Goal: Register for event/course

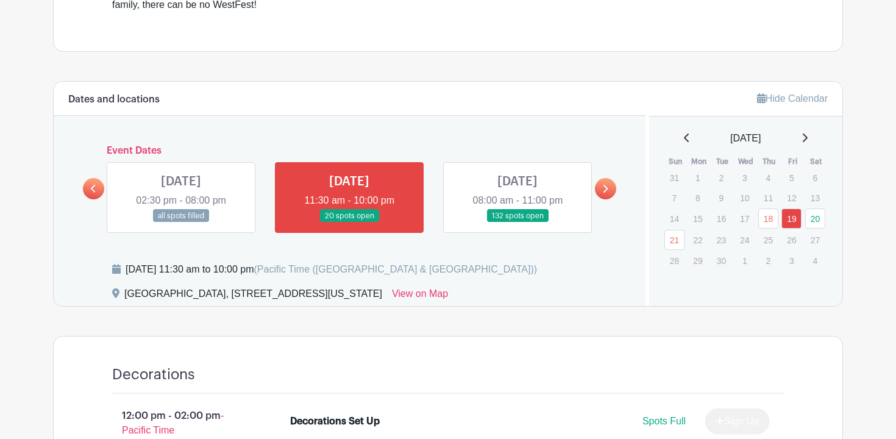
scroll to position [522, 0]
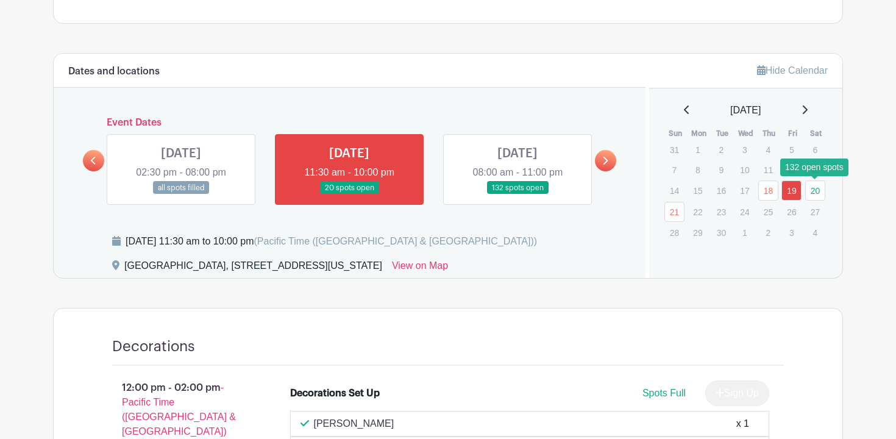
click at [812, 186] on link "20" at bounding box center [815, 190] width 20 height 20
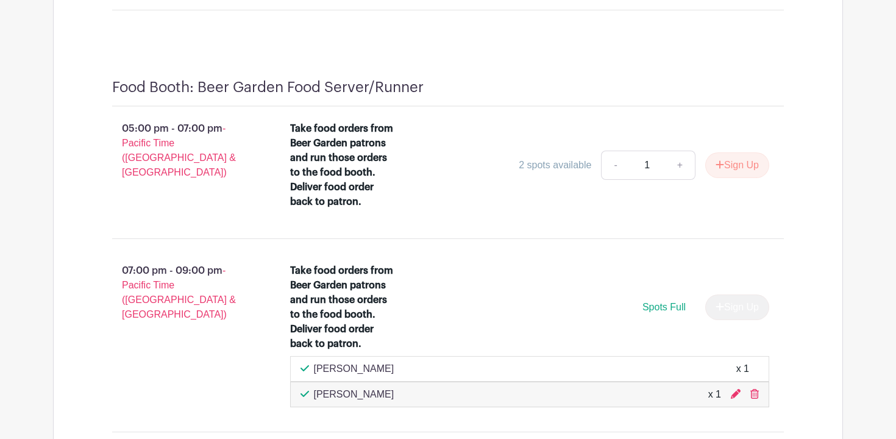
scroll to position [13203, 0]
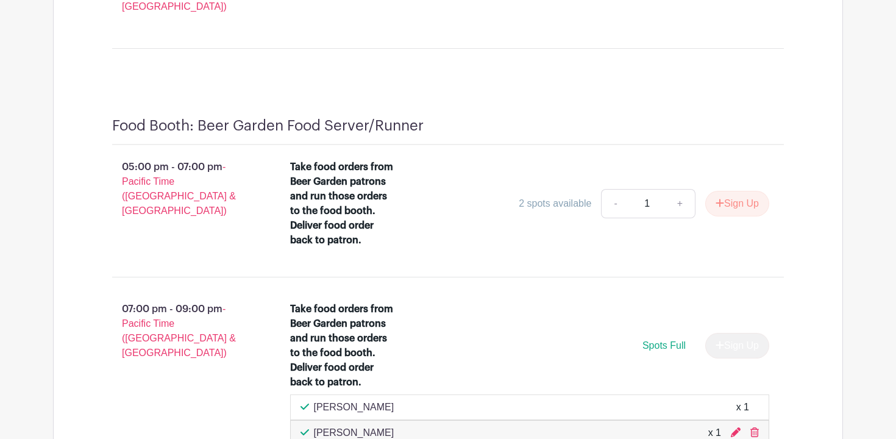
click at [679, 189] on link "+" at bounding box center [680, 203] width 30 height 29
click at [610, 189] on link "-" at bounding box center [615, 203] width 28 height 29
type input "1"
click at [742, 191] on button "Sign Up" at bounding box center [737, 204] width 64 height 26
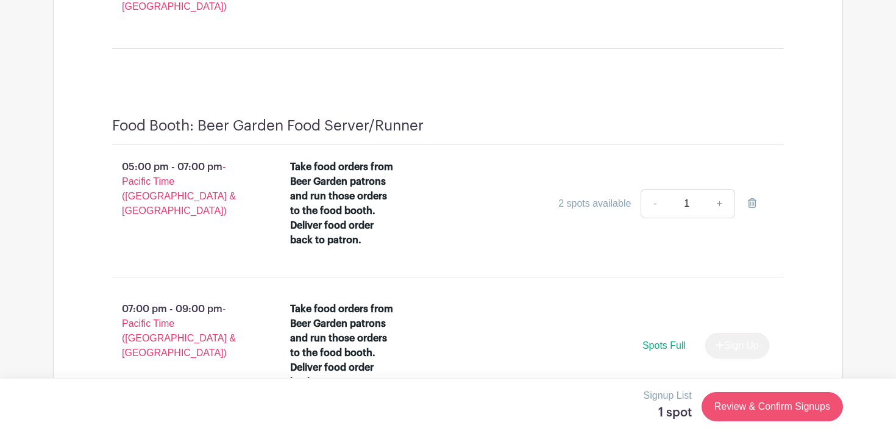
click at [760, 412] on link "Review & Confirm Signups" at bounding box center [772, 406] width 141 height 29
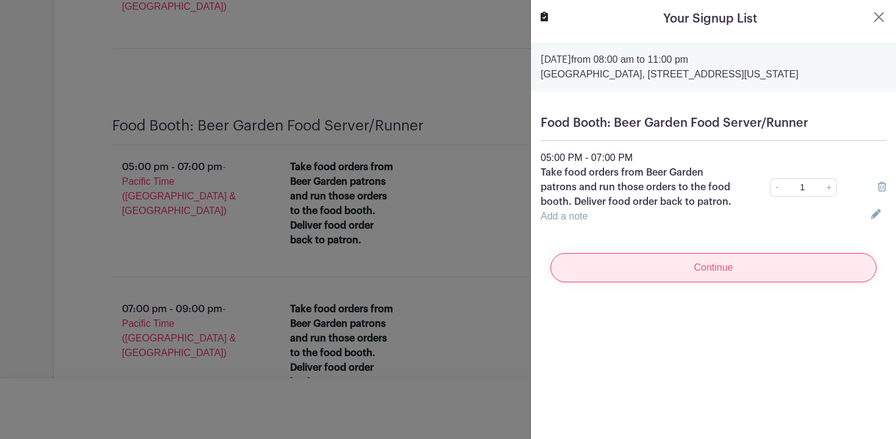
click at [711, 270] on input "Continue" at bounding box center [714, 267] width 326 height 29
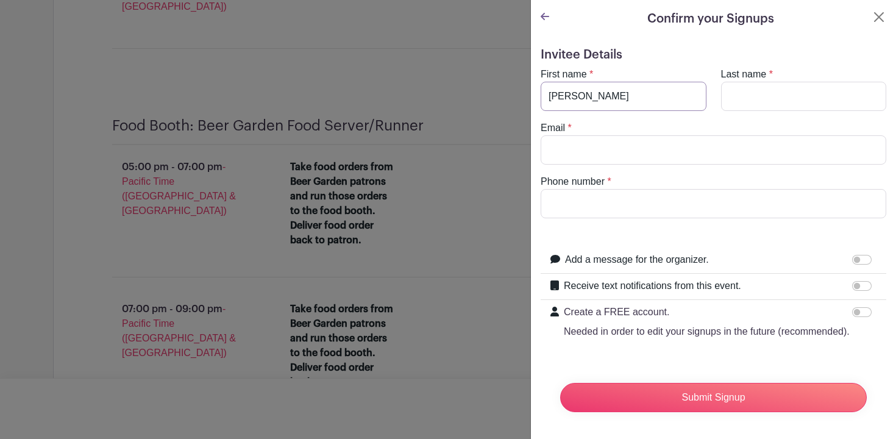
type input "[PERSON_NAME]"
type input "Nakich"
type input "[PERSON_NAME][EMAIL_ADDRESS][PERSON_NAME][DOMAIN_NAME]"
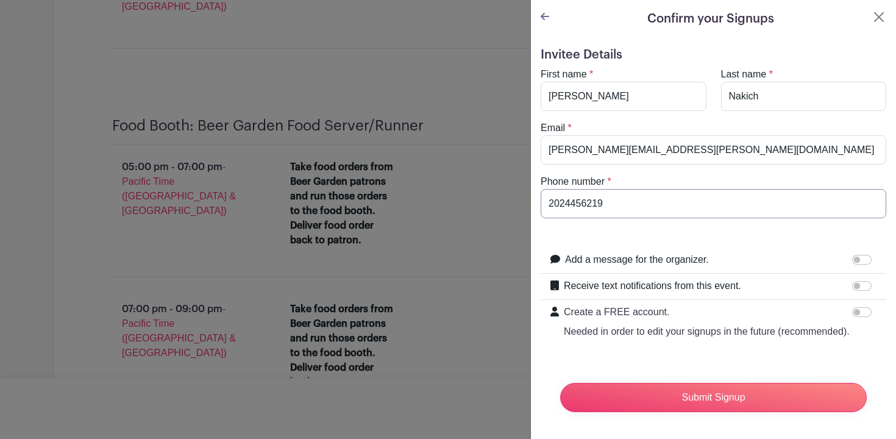
type input "2024456219"
click at [783, 240] on form "Invitee Details First name * [PERSON_NAME] Last name * [PERSON_NAME] Email * [P…" at bounding box center [714, 235] width 346 height 374
click at [704, 394] on input "Submit Signup" at bounding box center [713, 397] width 307 height 29
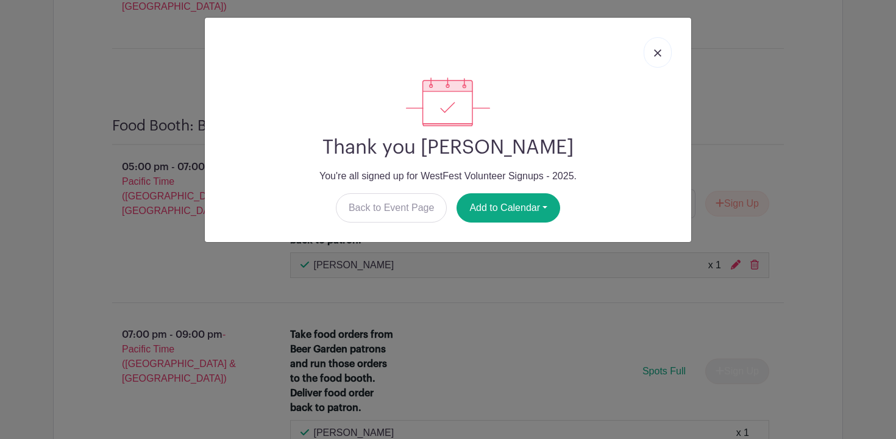
click at [657, 54] on img at bounding box center [657, 52] width 7 height 7
